Goal: Transaction & Acquisition: Purchase product/service

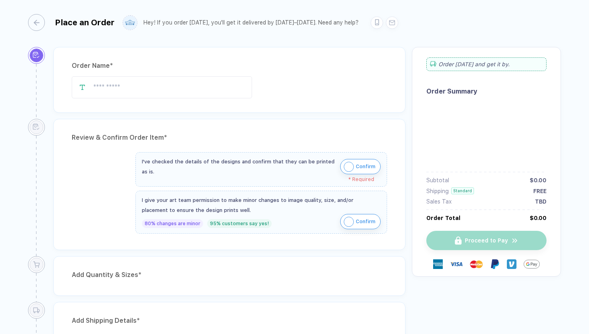
type input "*********"
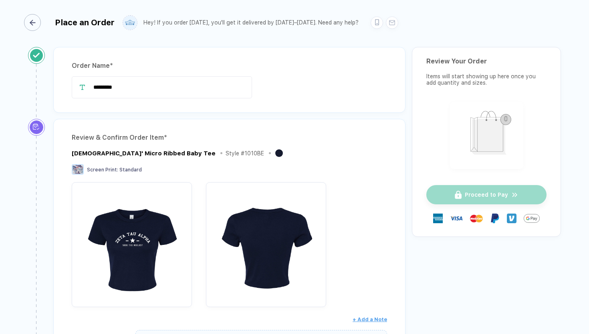
click at [36, 24] on div "button" at bounding box center [32, 22] width 17 height 17
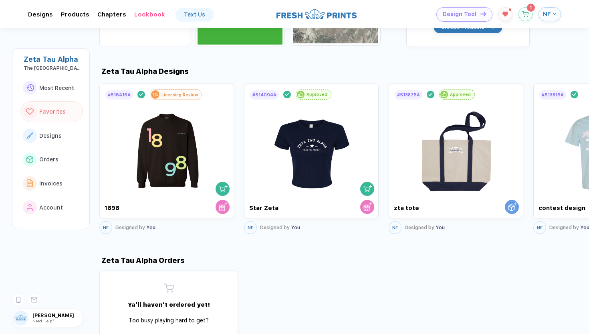
scroll to position [419, 0]
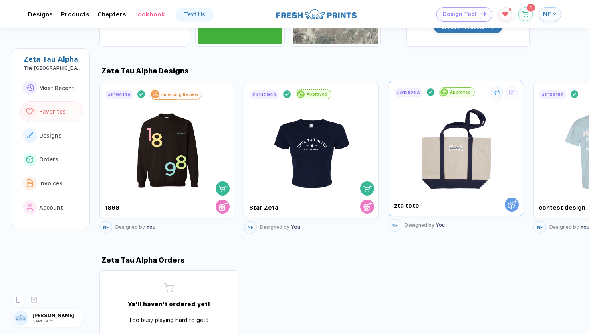
click at [447, 153] on img at bounding box center [456, 145] width 90 height 94
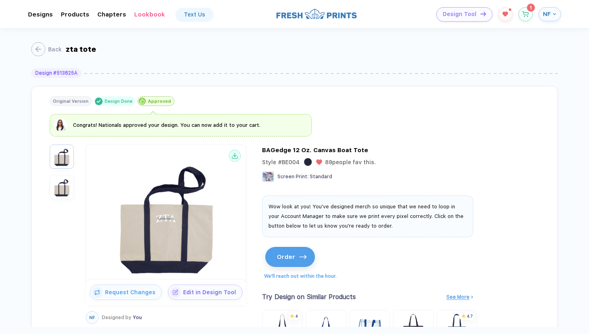
click at [285, 254] on span "Order" at bounding box center [286, 256] width 18 height 7
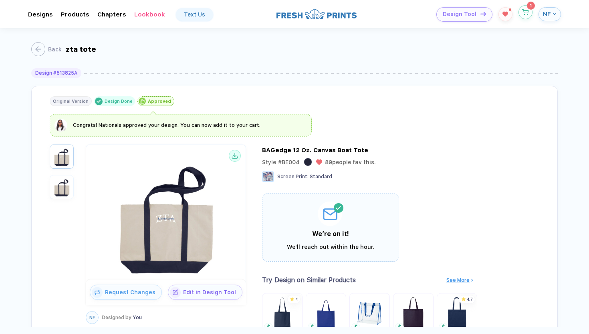
click at [527, 15] on button "button" at bounding box center [526, 12] width 14 height 14
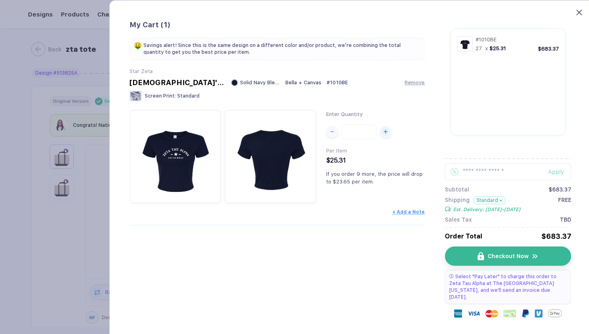
click at [579, 14] on icon at bounding box center [580, 13] width 6 height 6
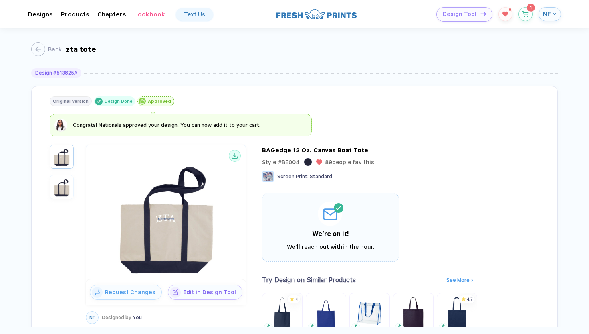
click at [179, 198] on img at bounding box center [166, 215] width 156 height 126
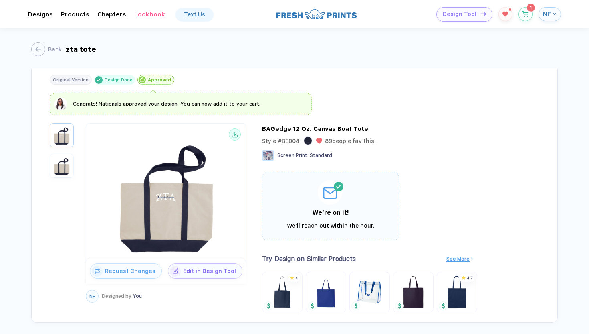
scroll to position [22, 0]
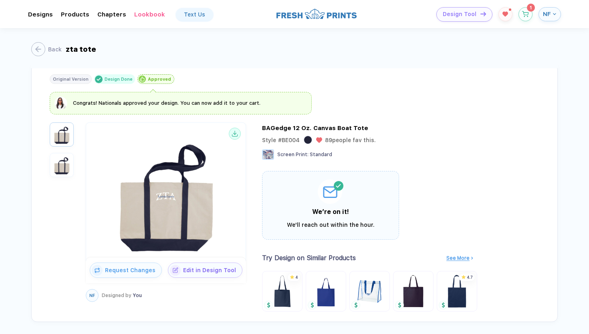
click at [170, 220] on img at bounding box center [166, 193] width 156 height 126
click at [177, 270] on img "button" at bounding box center [175, 268] width 11 height 11
